Goal: Navigation & Orientation: Find specific page/section

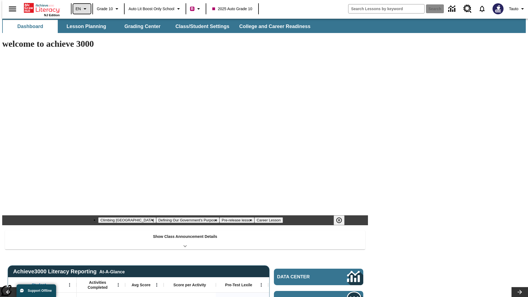
click at [82, 9] on icon "Language: EN, Select a language" at bounding box center [85, 9] width 7 height 7
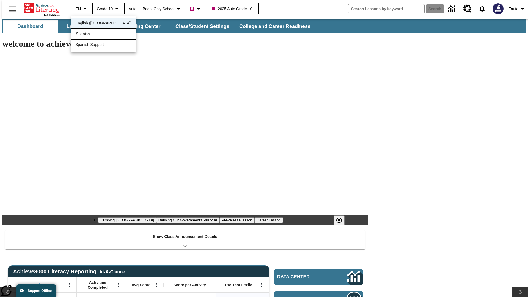
click at [92, 34] on div "Spanish" at bounding box center [103, 33] width 65 height 11
